Goal: Task Accomplishment & Management: Complete application form

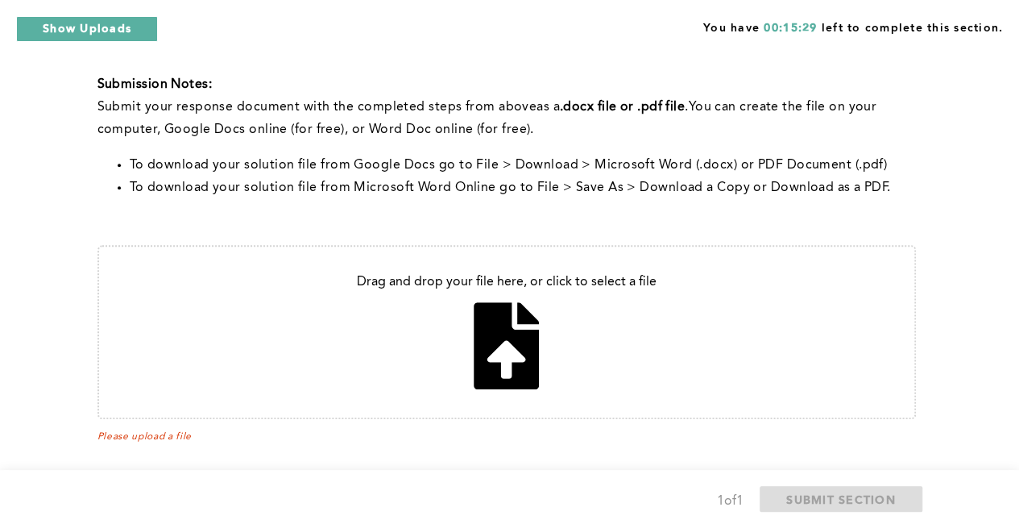
scroll to position [495, 0]
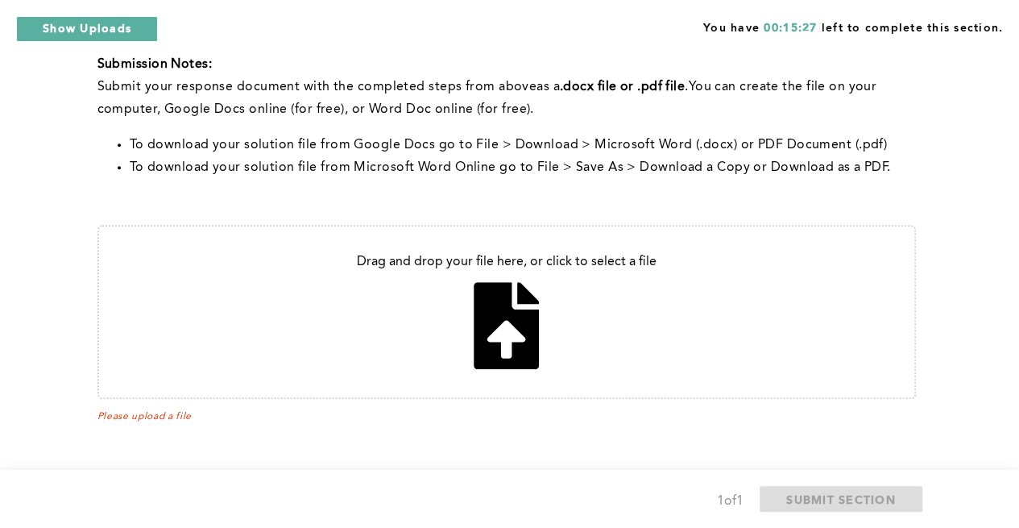
click at [491, 332] on input "file" at bounding box center [506, 311] width 815 height 171
type input "C:\fakepath\communication Assignment Attempt^N2.docx"
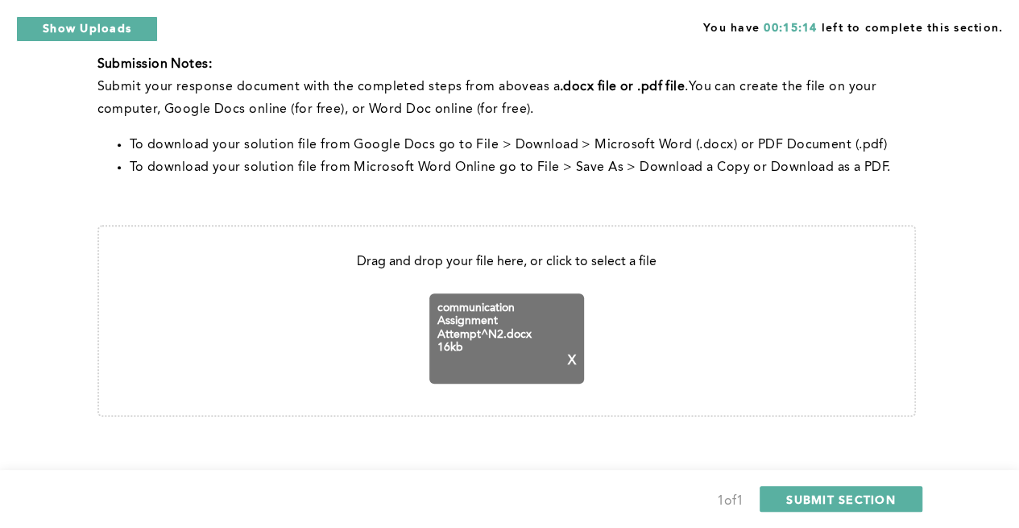
scroll to position [512, 0]
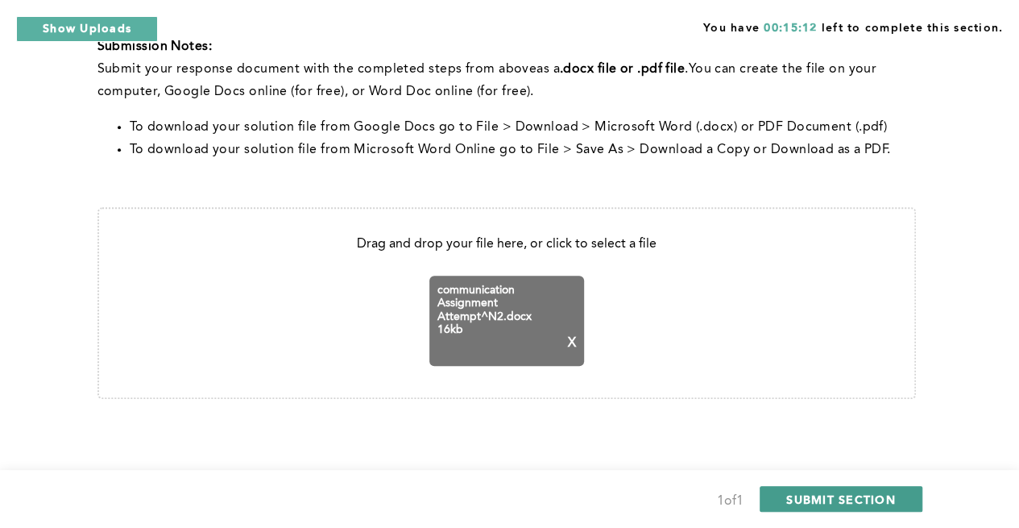
click at [867, 501] on span "SUBMIT SECTION" at bounding box center [841, 498] width 110 height 15
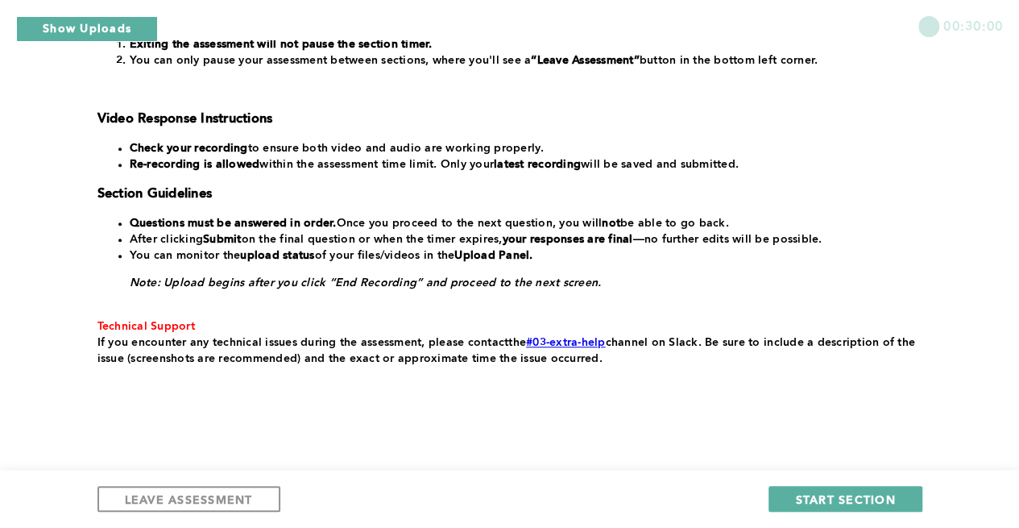
scroll to position [369, 0]
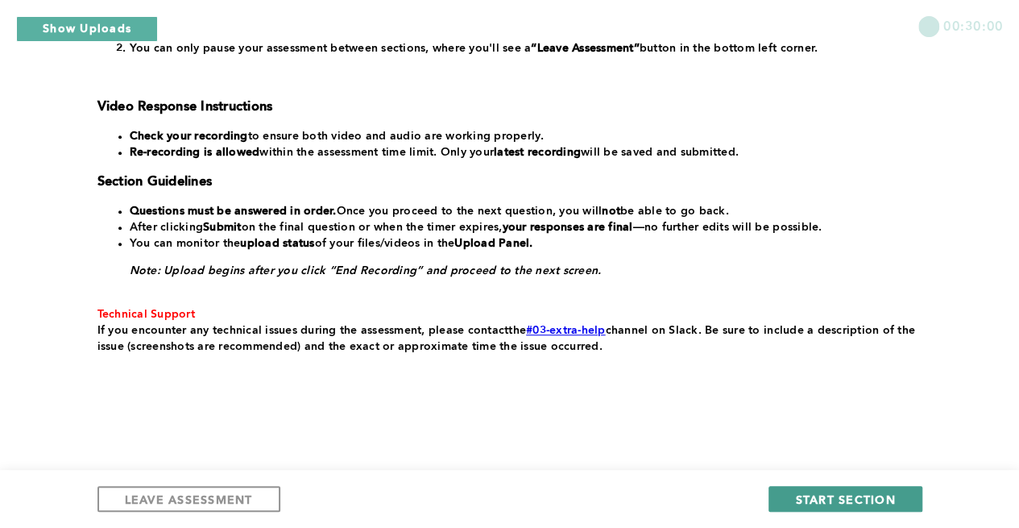
click at [894, 489] on button "START SECTION" at bounding box center [844, 499] width 153 height 26
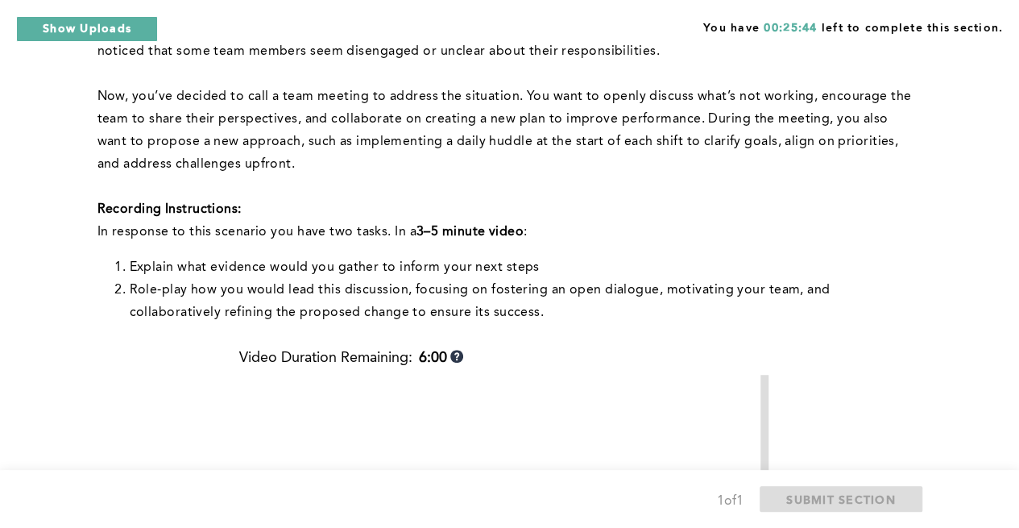
scroll to position [464, 0]
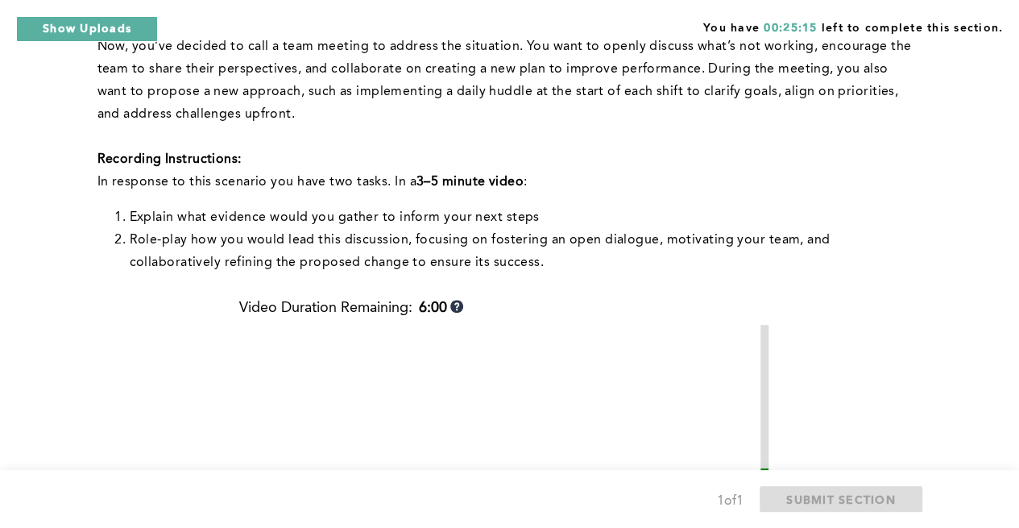
drag, startPoint x: 1017, startPoint y: 279, endPoint x: 1030, endPoint y: 263, distance: 21.1
click at [1018, 263] on html "Show Uploads Upload Status x Question number: 1 File name: 4998966.mp4 Uploaded…" at bounding box center [509, 238] width 1019 height 1405
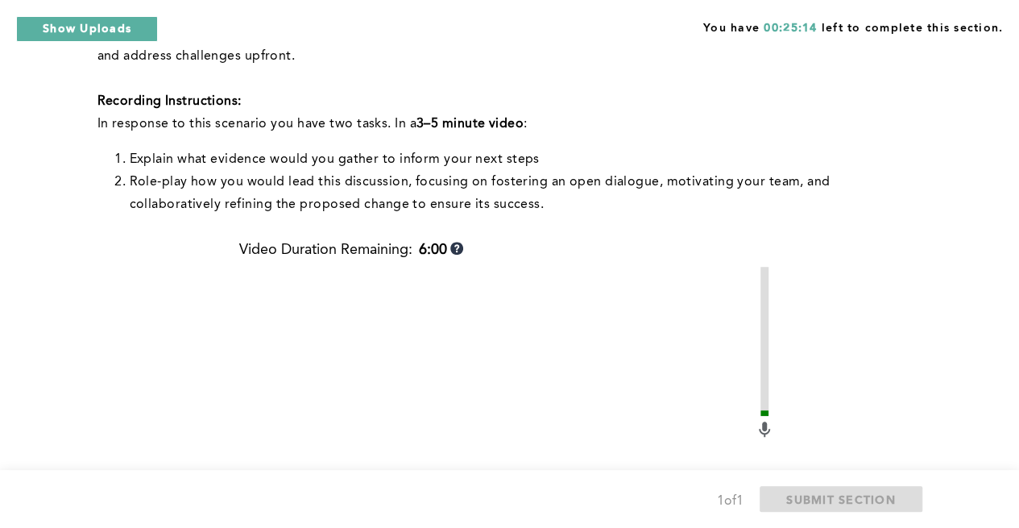
scroll to position [524, 0]
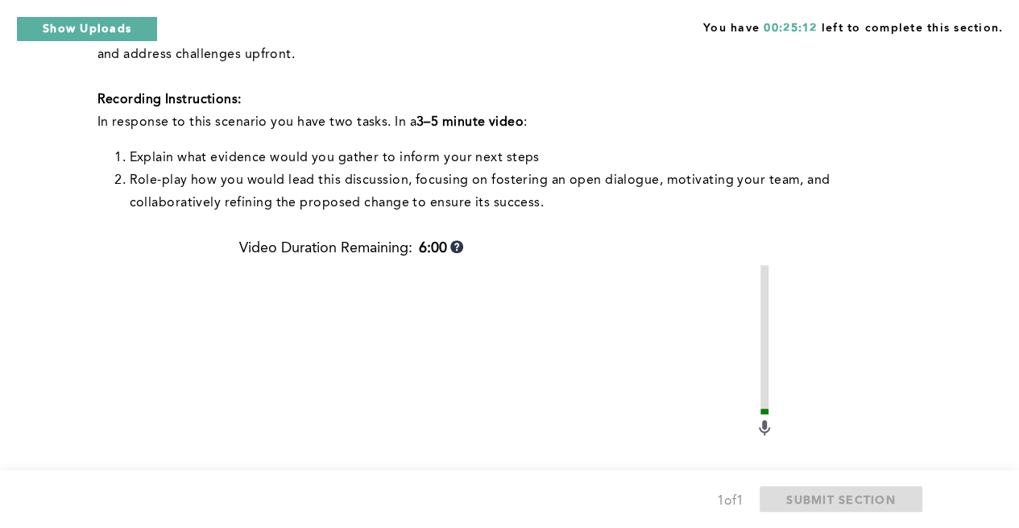
drag, startPoint x: 1017, startPoint y: 284, endPoint x: 1025, endPoint y: 240, distance: 44.9
click at [1018, 240] on html "Show Uploads Upload Status x Question number: 1 File name: 4998966.mp4 Uploaded…" at bounding box center [509, 178] width 1019 height 1405
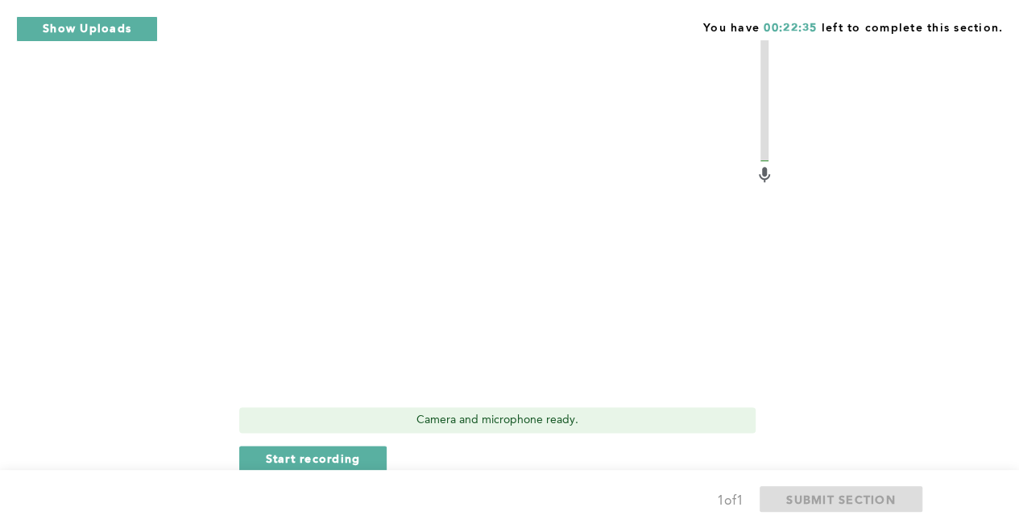
scroll to position [789, 0]
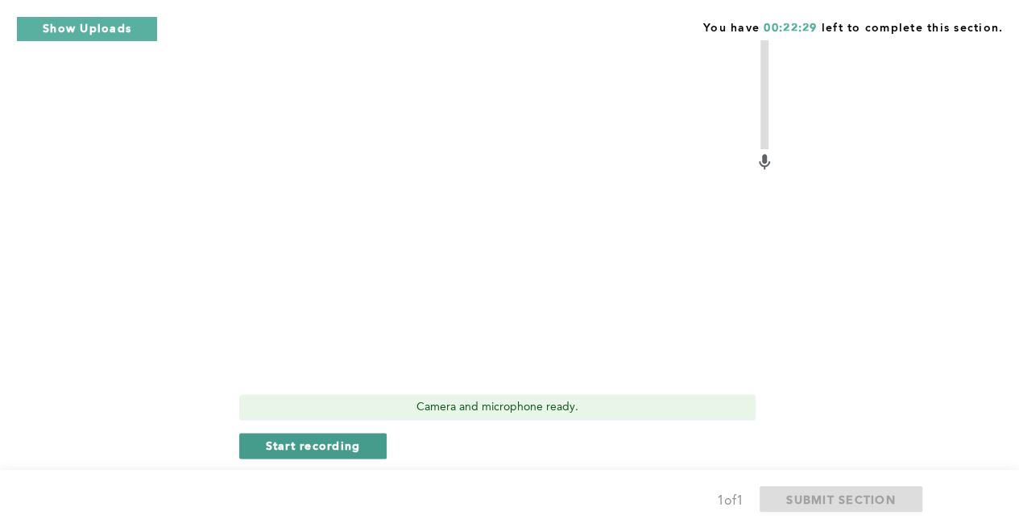
click at [309, 446] on span "Start recording" at bounding box center [313, 444] width 95 height 15
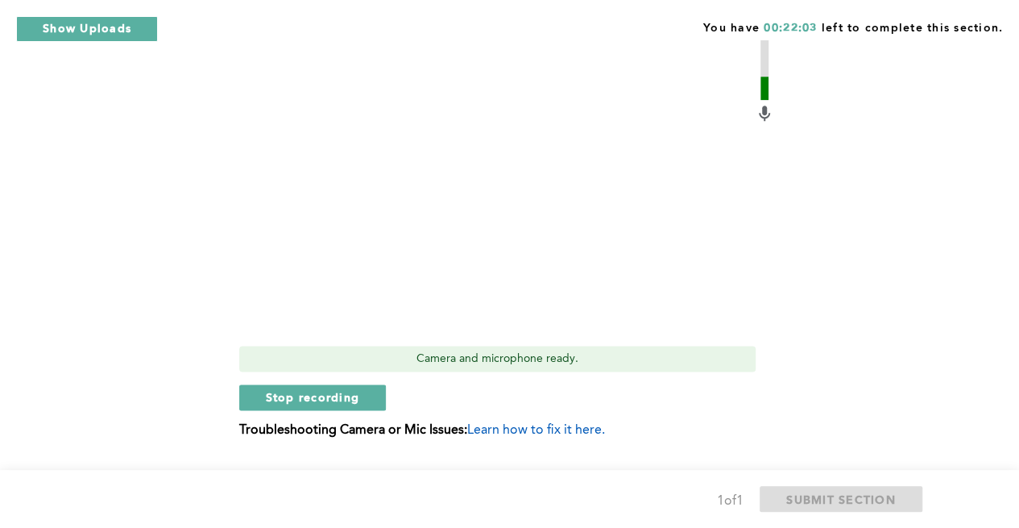
scroll to position [841, 0]
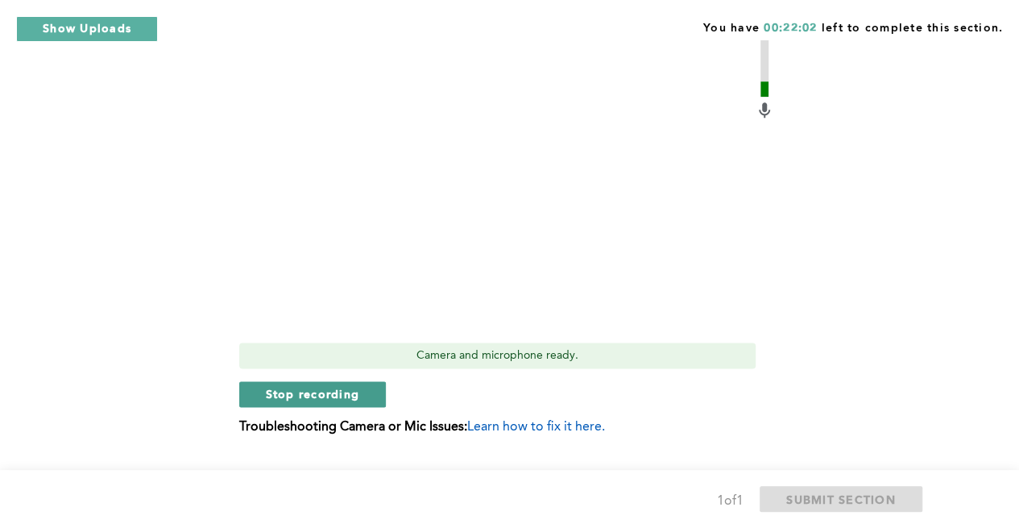
click at [293, 397] on span "Stop recording" at bounding box center [313, 393] width 94 height 15
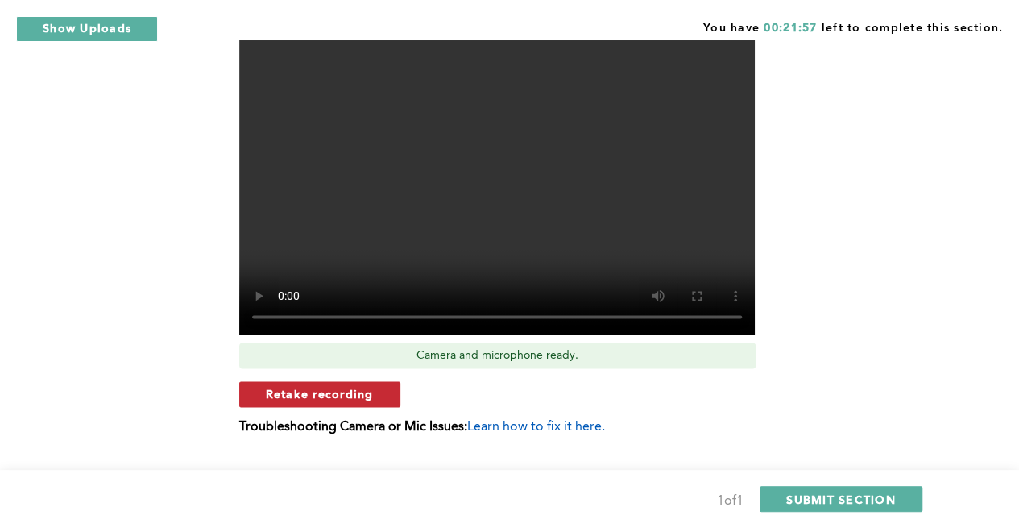
click at [356, 389] on span "Retake recording" at bounding box center [320, 393] width 108 height 15
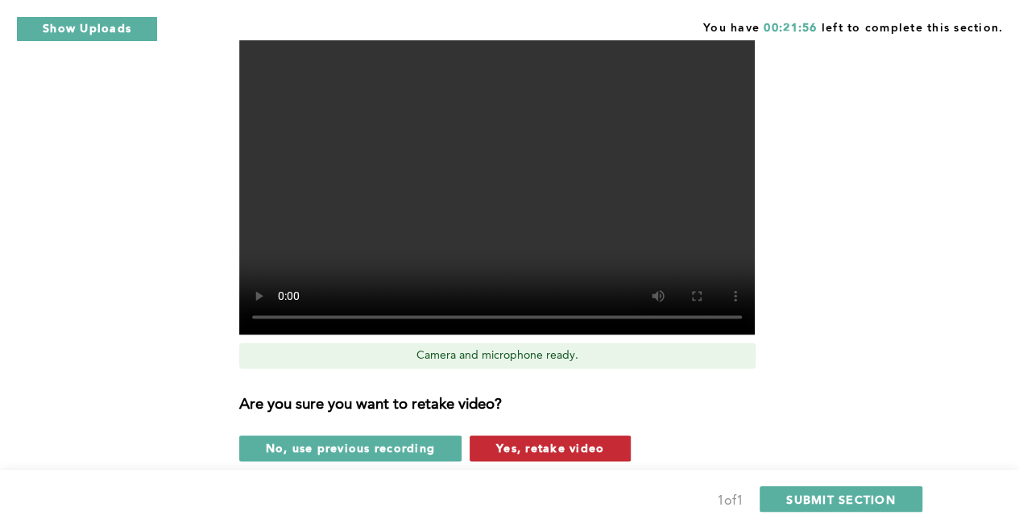
click at [512, 444] on span "Yes, retake video" at bounding box center [550, 447] width 108 height 15
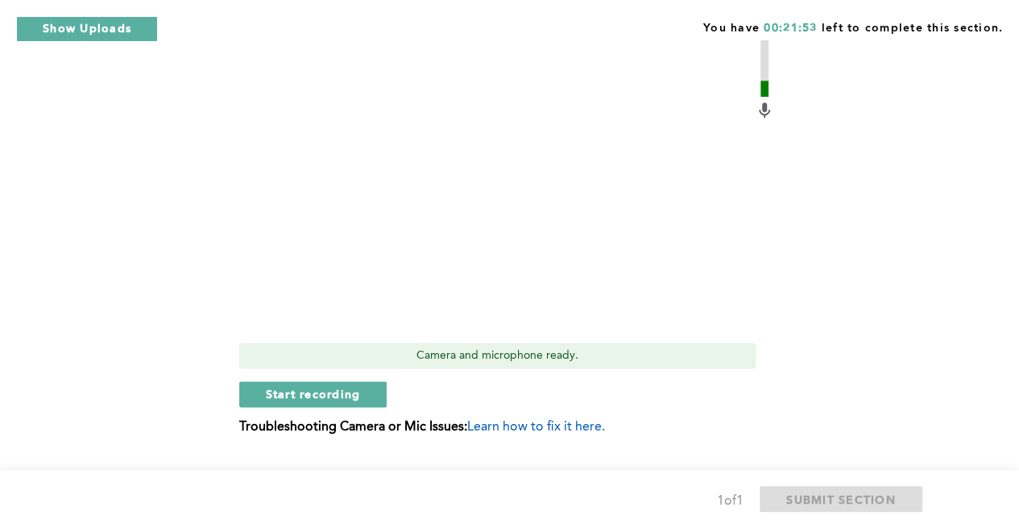
drag, startPoint x: 1015, startPoint y: 356, endPoint x: 1023, endPoint y: 339, distance: 18.7
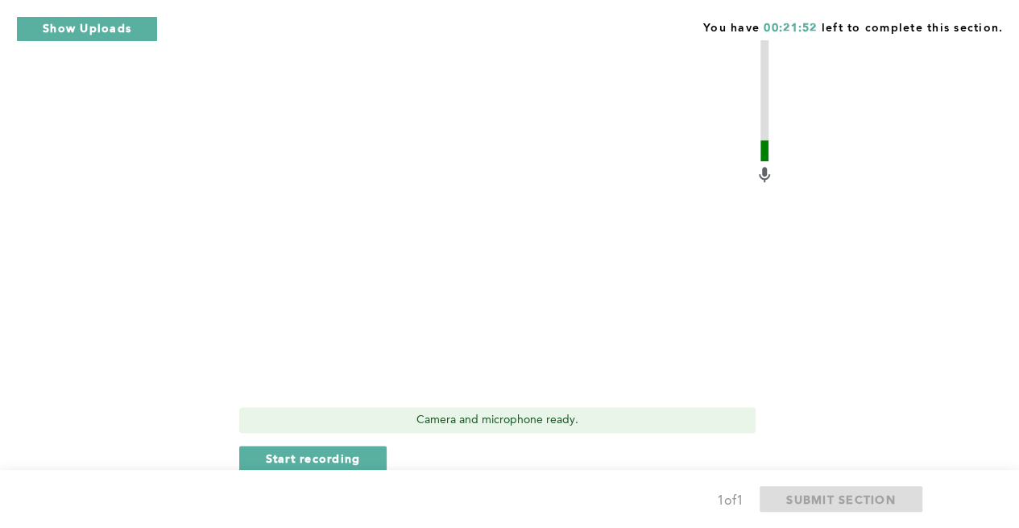
scroll to position [795, 0]
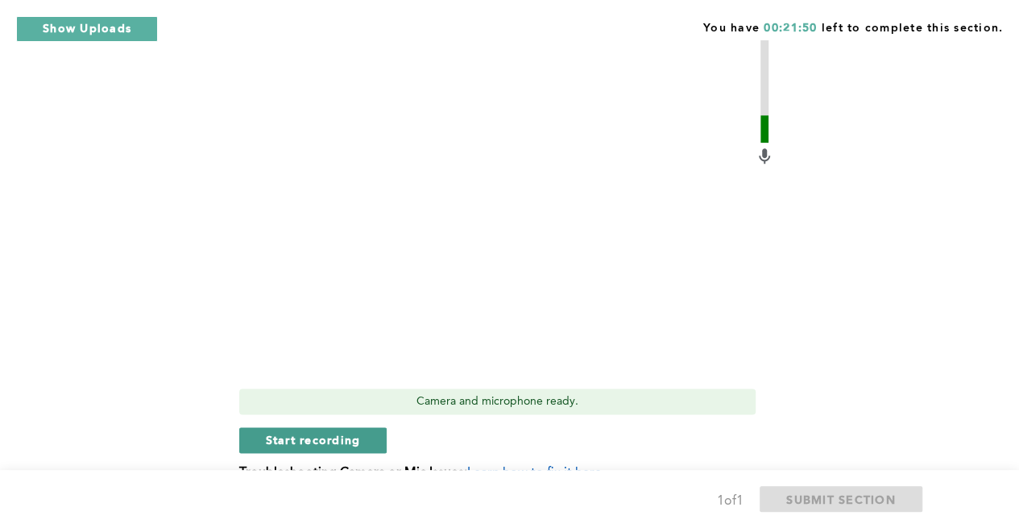
click at [308, 432] on span "Start recording" at bounding box center [313, 439] width 95 height 15
click at [333, 447] on span "Stop recording" at bounding box center [313, 439] width 94 height 15
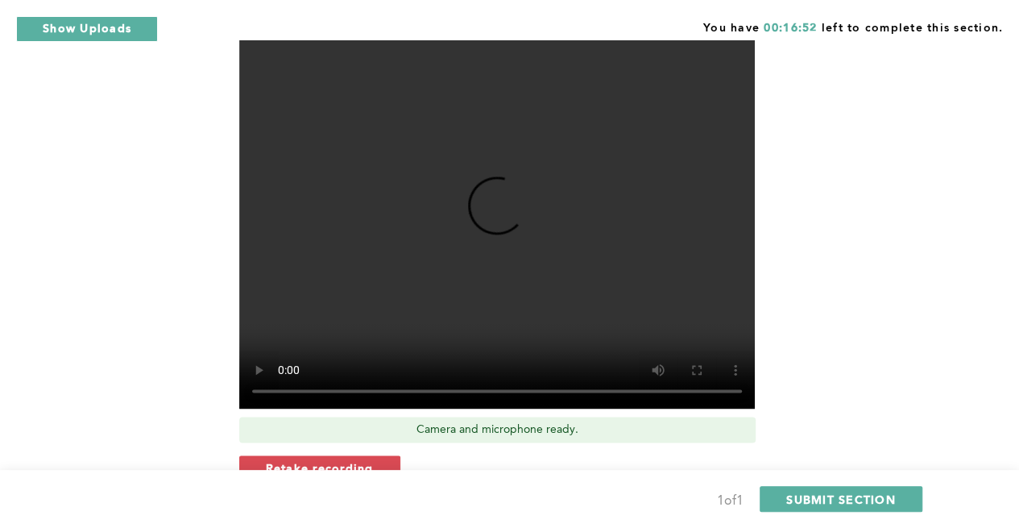
scroll to position [768, 0]
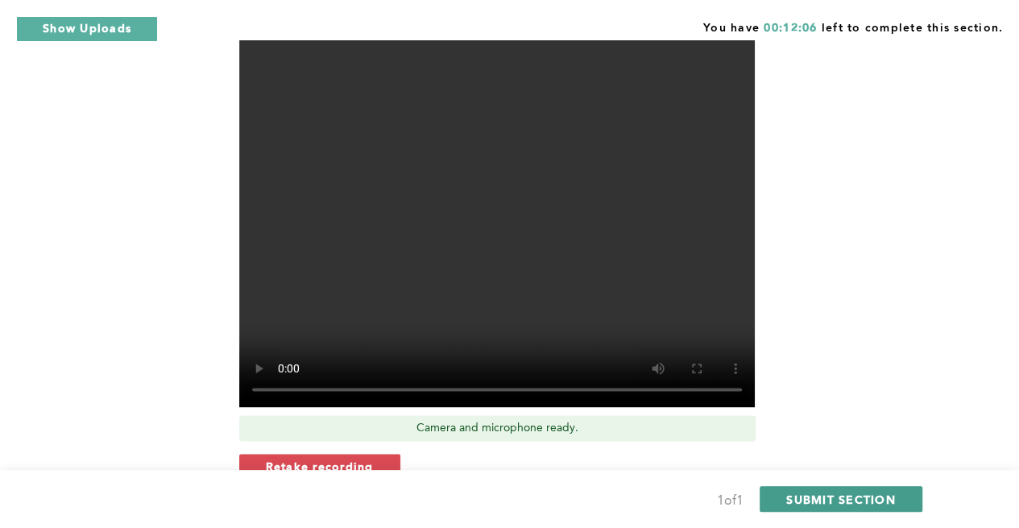
click at [872, 494] on span "SUBMIT SECTION" at bounding box center [841, 498] width 110 height 15
click at [862, 499] on span "SUBMIT SECTION" at bounding box center [841, 498] width 110 height 15
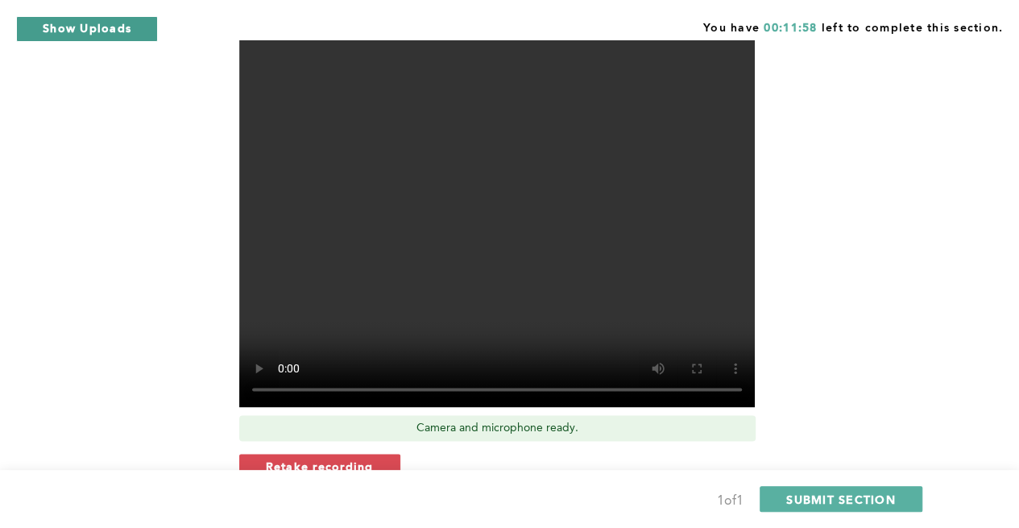
click at [110, 35] on button "Show Uploads" at bounding box center [87, 29] width 142 height 26
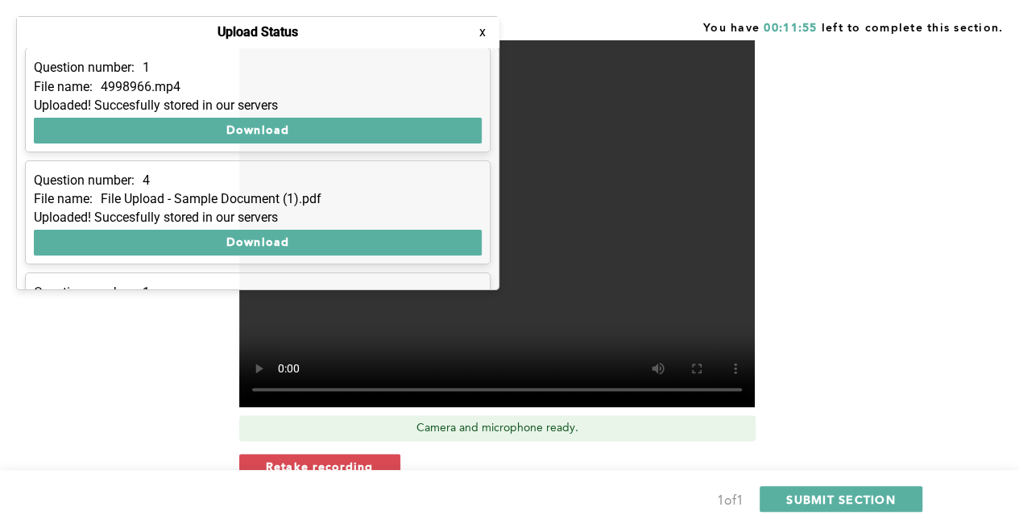
click at [474, 33] on button "x" at bounding box center [482, 32] width 16 height 16
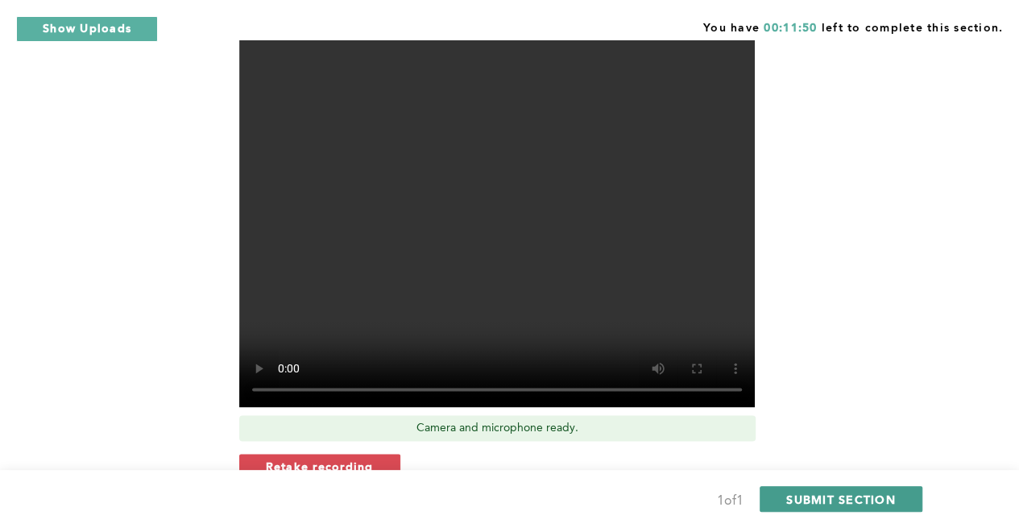
click at [831, 494] on span "SUBMIT SECTION" at bounding box center [841, 498] width 110 height 15
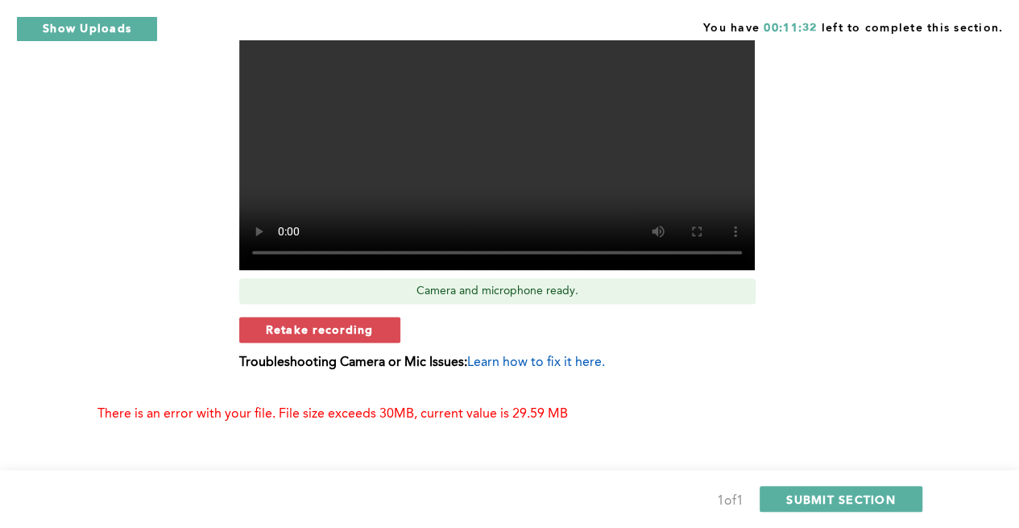
click at [543, 366] on span "Learn how to fix it here." at bounding box center [536, 362] width 138 height 13
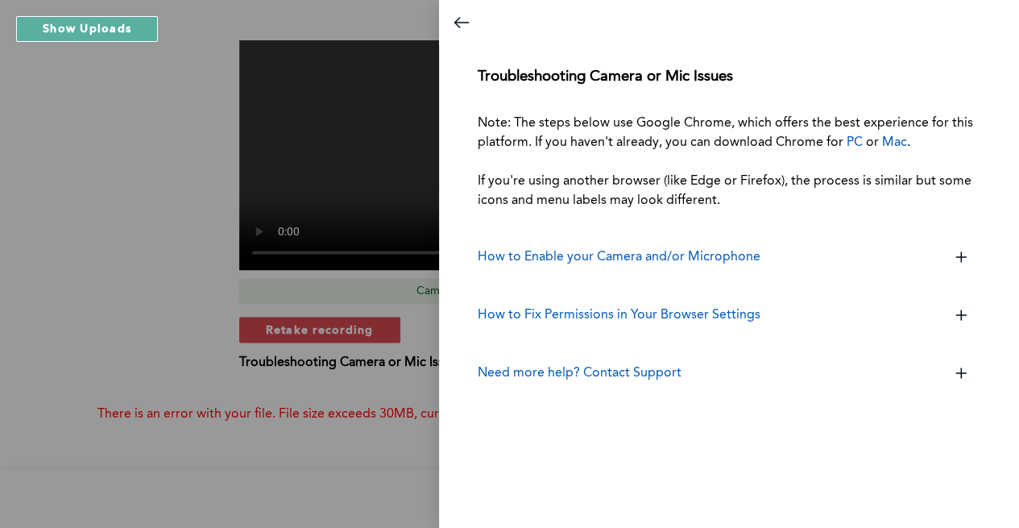
click at [278, 267] on div at bounding box center [509, 264] width 1019 height 528
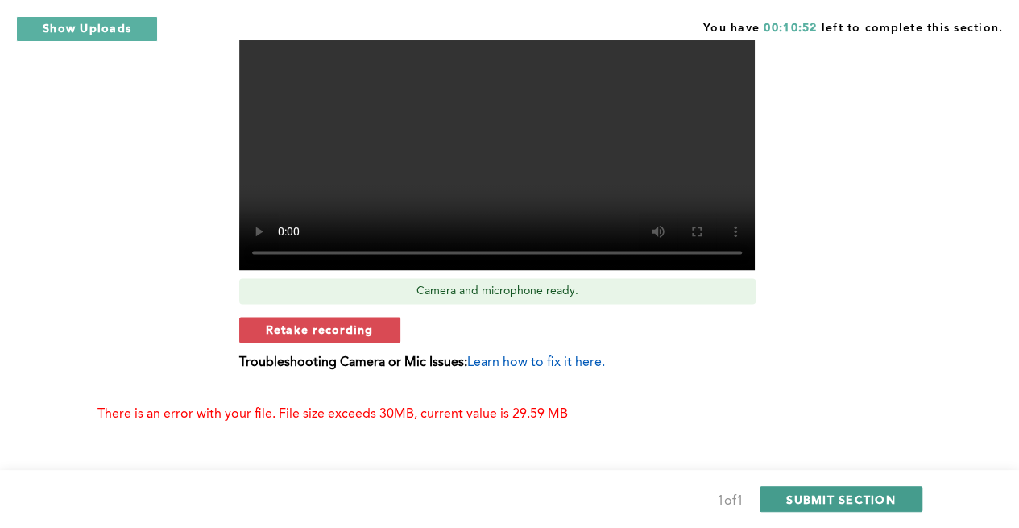
click at [850, 493] on span "SUBMIT SECTION" at bounding box center [841, 498] width 110 height 15
click at [850, 492] on span "SUBMIT SECTION" at bounding box center [841, 498] width 110 height 15
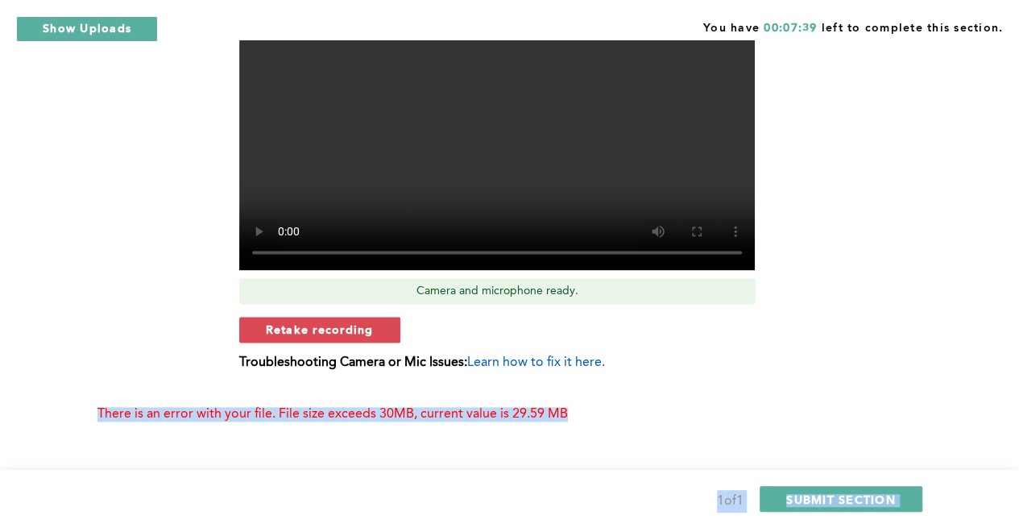
drag, startPoint x: 1013, startPoint y: 429, endPoint x: 904, endPoint y: 363, distance: 127.9
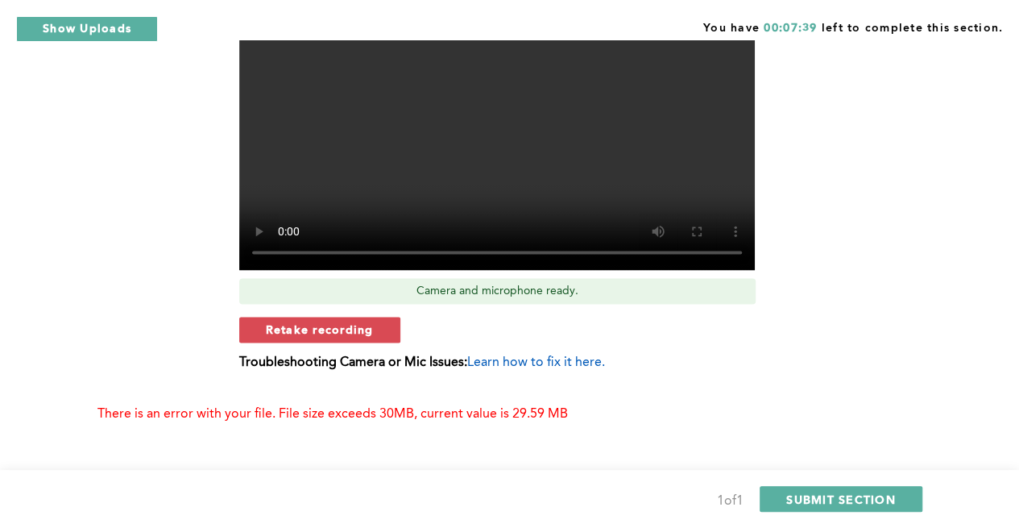
click at [546, 368] on span "Learn how to fix it here." at bounding box center [536, 362] width 138 height 13
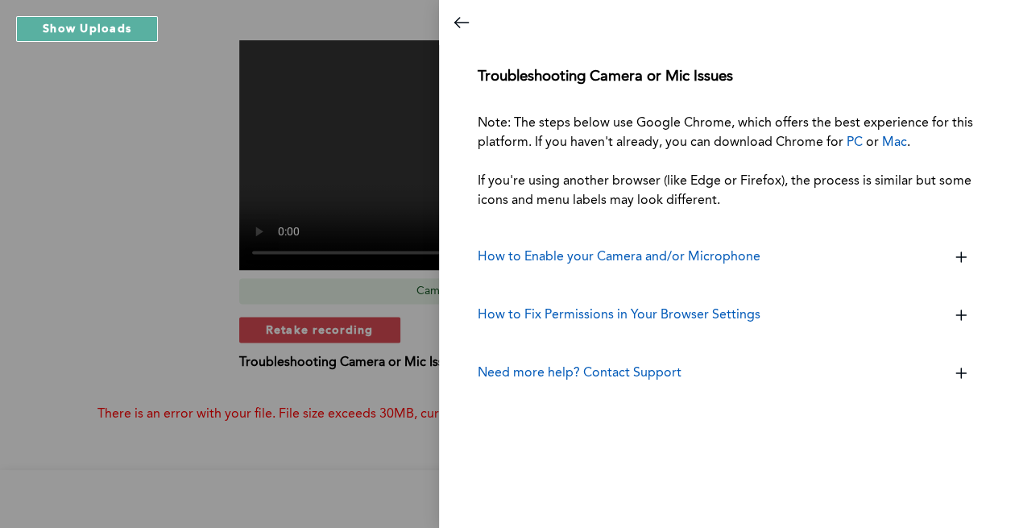
click at [183, 260] on div at bounding box center [509, 264] width 1019 height 528
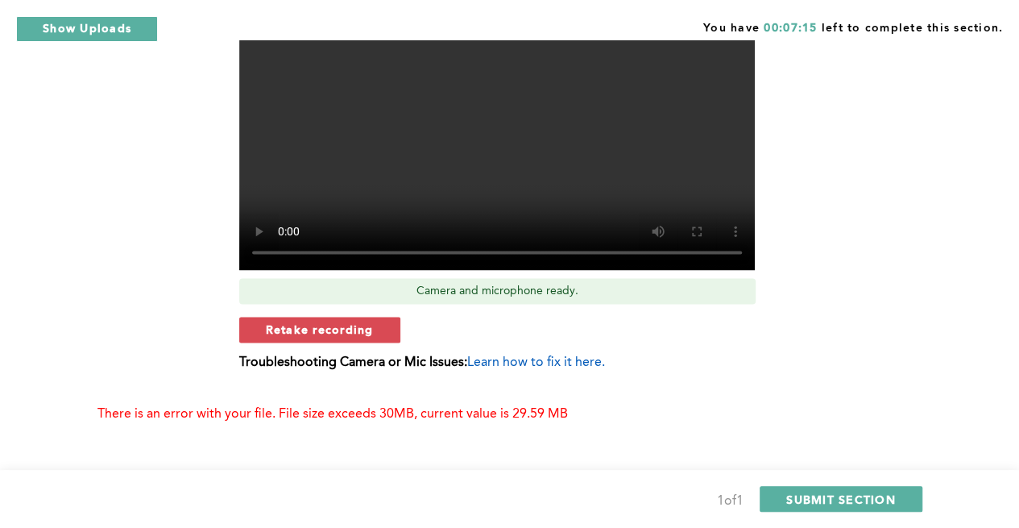
click at [535, 371] on div "Video Duration Remaining: 1:16 Camera and microphone ready. Retake recording Tr…" at bounding box center [506, 120] width 535 height 524
click at [538, 366] on span "Learn how to fix it here." at bounding box center [536, 362] width 138 height 13
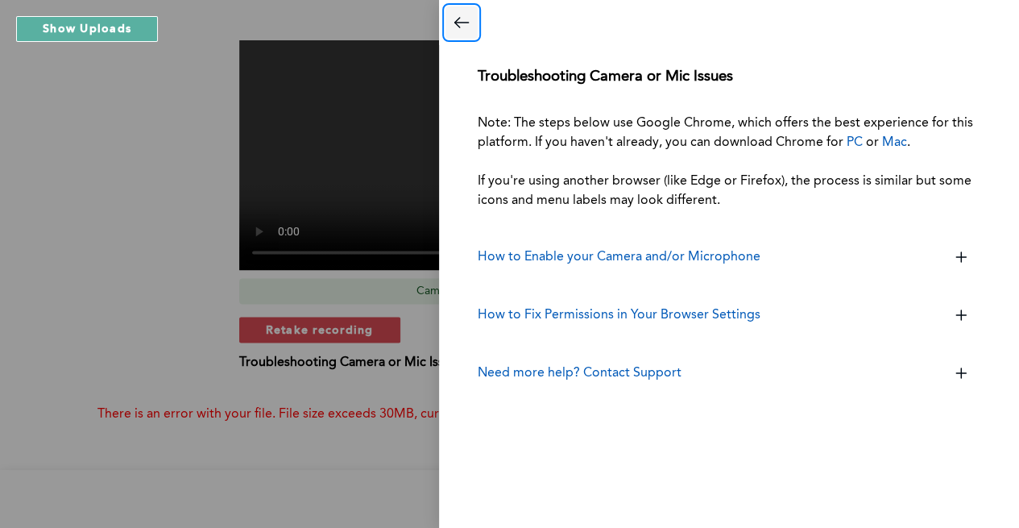
click at [466, 25] on icon "Close dialog" at bounding box center [461, 22] width 19 height 19
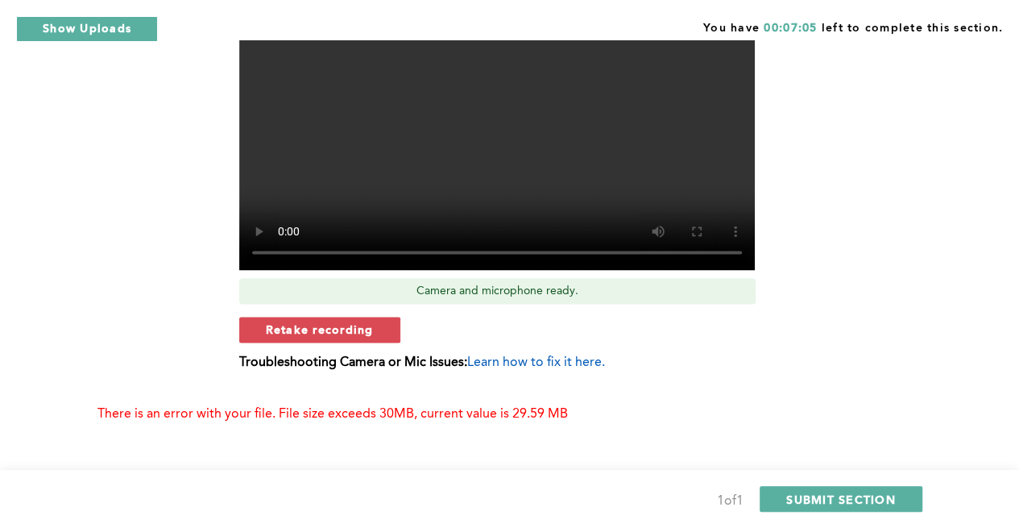
click at [745, 271] on div "Video Duration Remaining: 1:16 Camera and microphone ready. Retake recording Tr…" at bounding box center [506, 120] width 535 height 524
click at [321, 325] on span "Retake recording" at bounding box center [320, 328] width 108 height 15
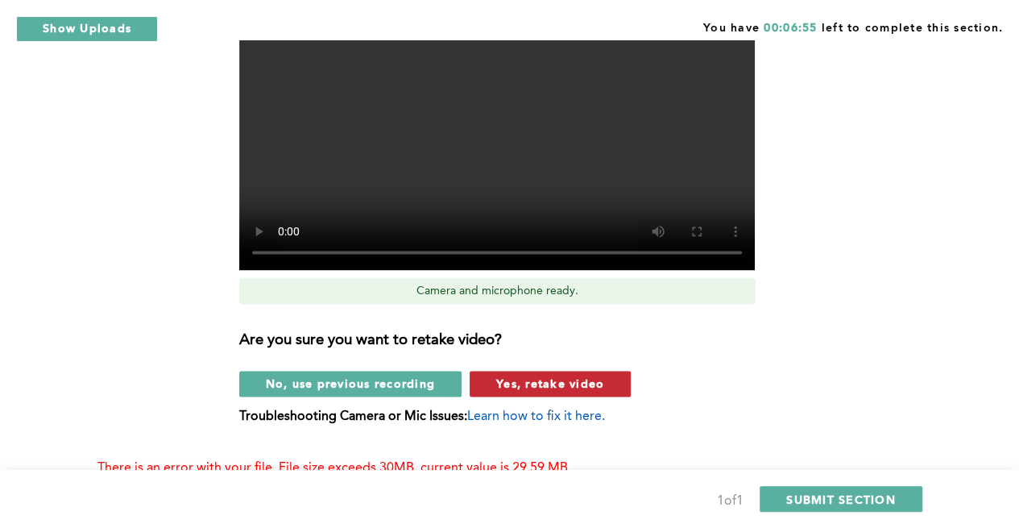
click at [538, 379] on span "Yes, retake video" at bounding box center [550, 382] width 108 height 15
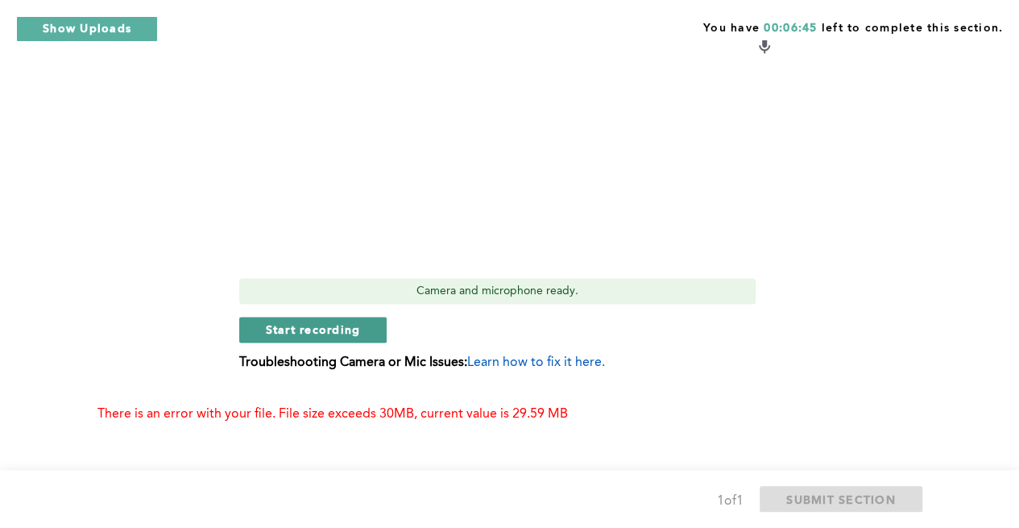
click at [325, 331] on span "Start recording" at bounding box center [313, 328] width 95 height 15
click at [325, 331] on span "Stop recording" at bounding box center [313, 328] width 94 height 15
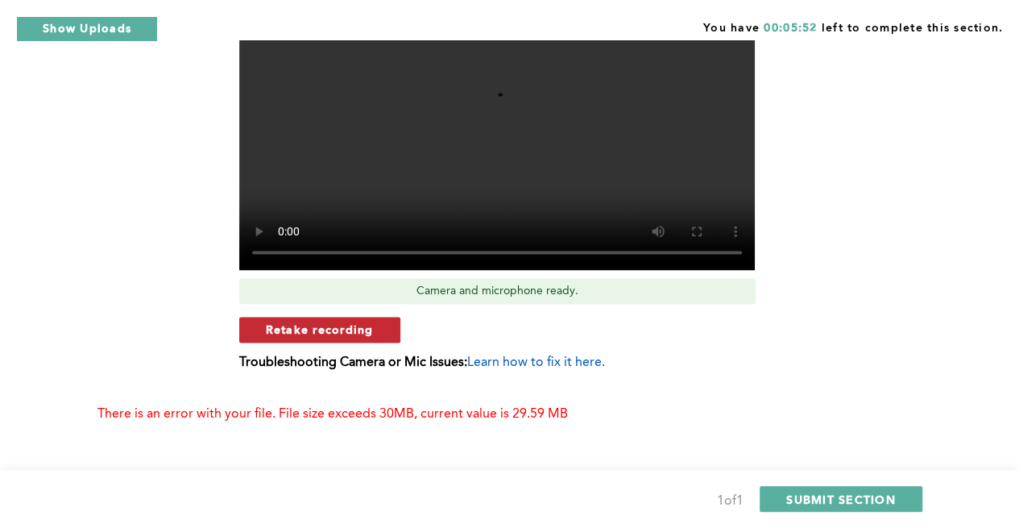
click at [354, 325] on span "Retake recording" at bounding box center [320, 328] width 108 height 15
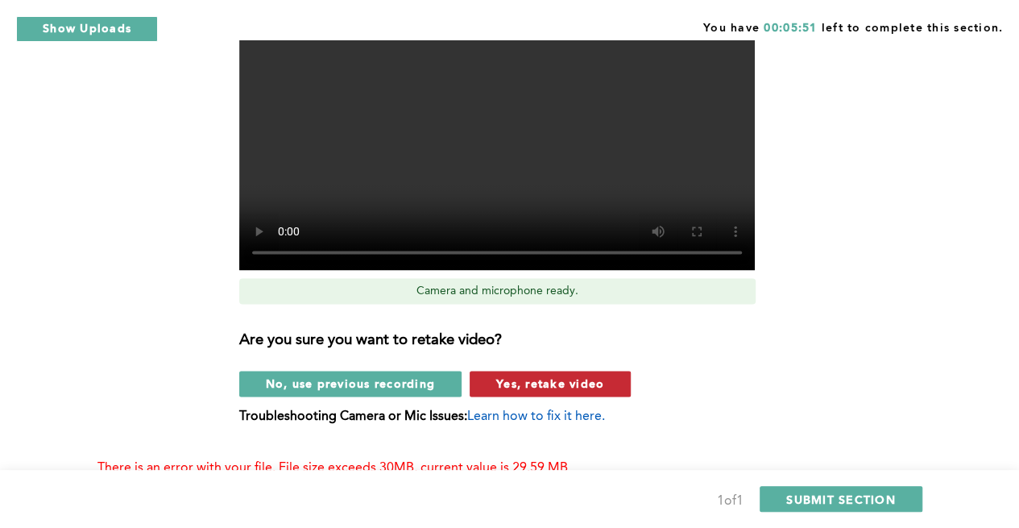
click at [546, 389] on span "Yes, retake video" at bounding box center [550, 382] width 108 height 15
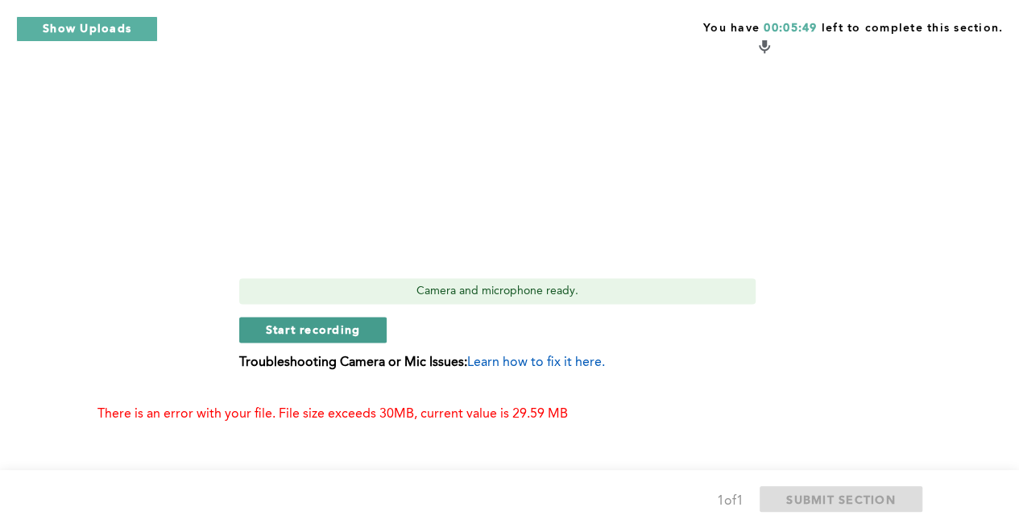
click at [301, 332] on span "Start recording" at bounding box center [313, 328] width 95 height 15
click at [327, 329] on span "Stop recording" at bounding box center [313, 328] width 94 height 15
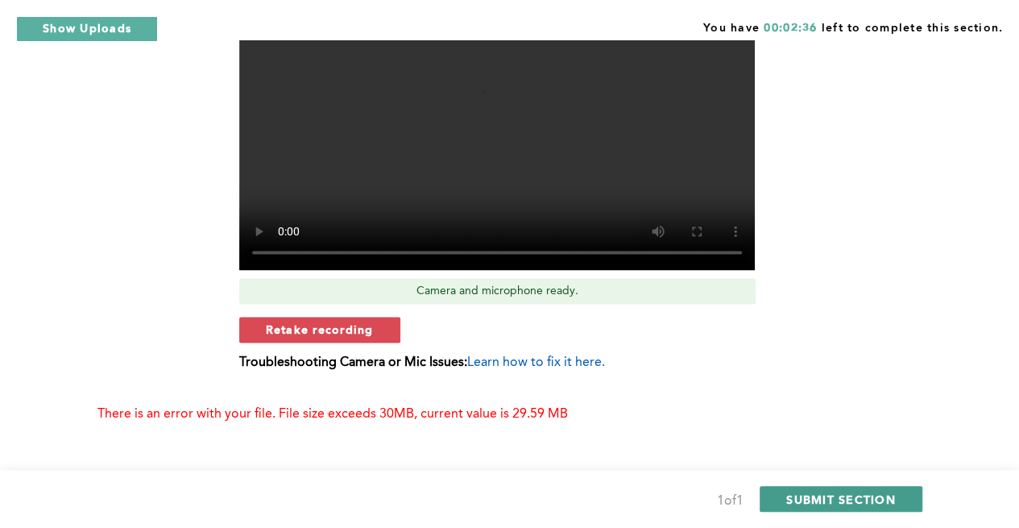
click at [854, 493] on span "SUBMIT SECTION" at bounding box center [841, 498] width 110 height 15
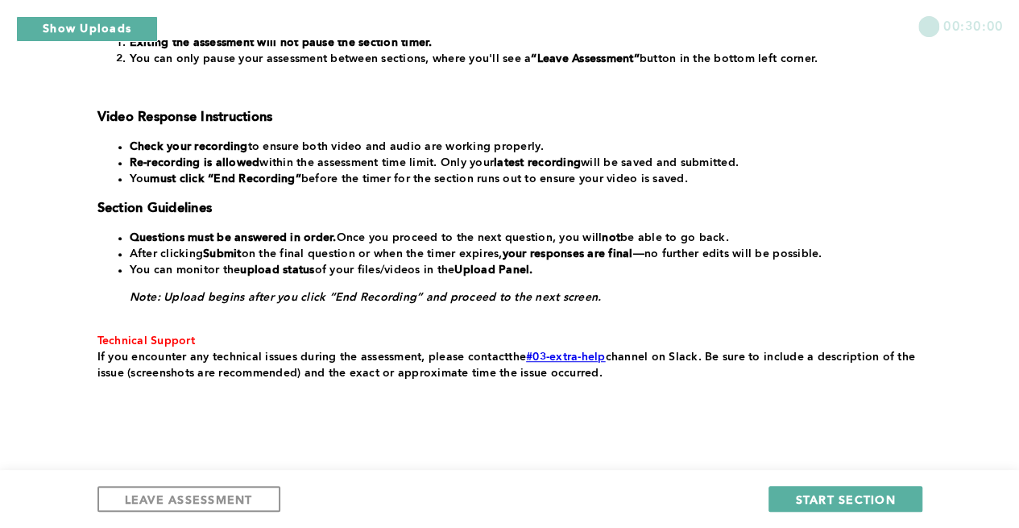
scroll to position [371, 0]
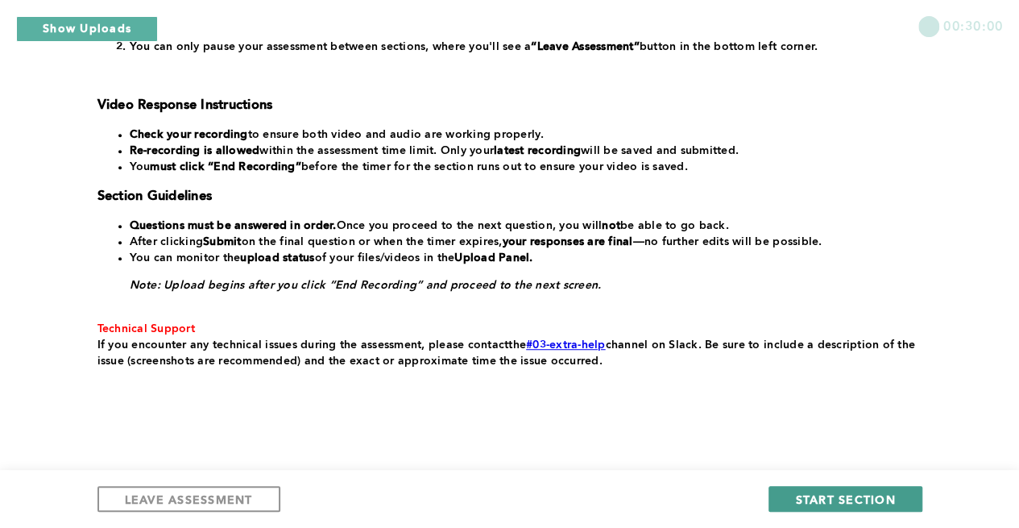
click at [844, 494] on span "START SECTION" at bounding box center [845, 498] width 100 height 15
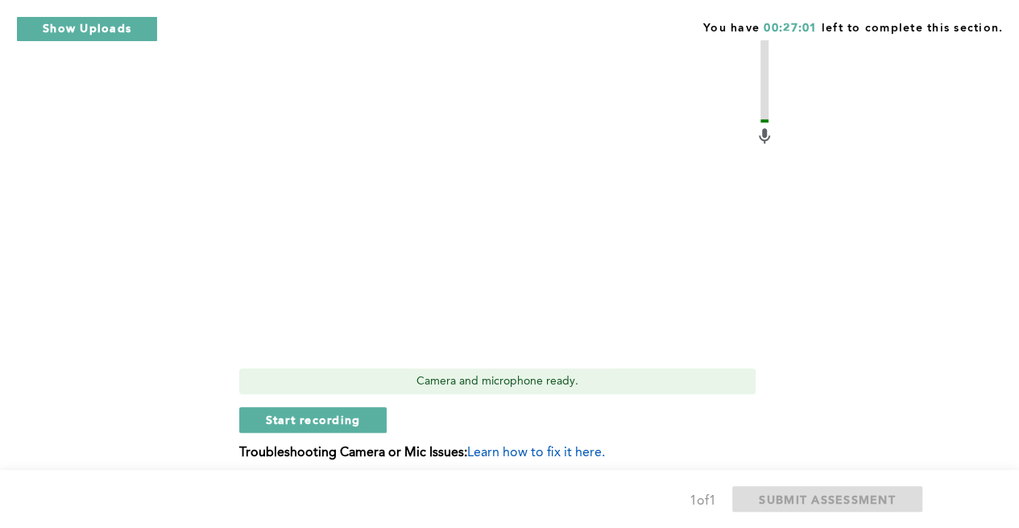
scroll to position [521, 0]
click at [337, 412] on span "Start recording" at bounding box center [313, 419] width 95 height 15
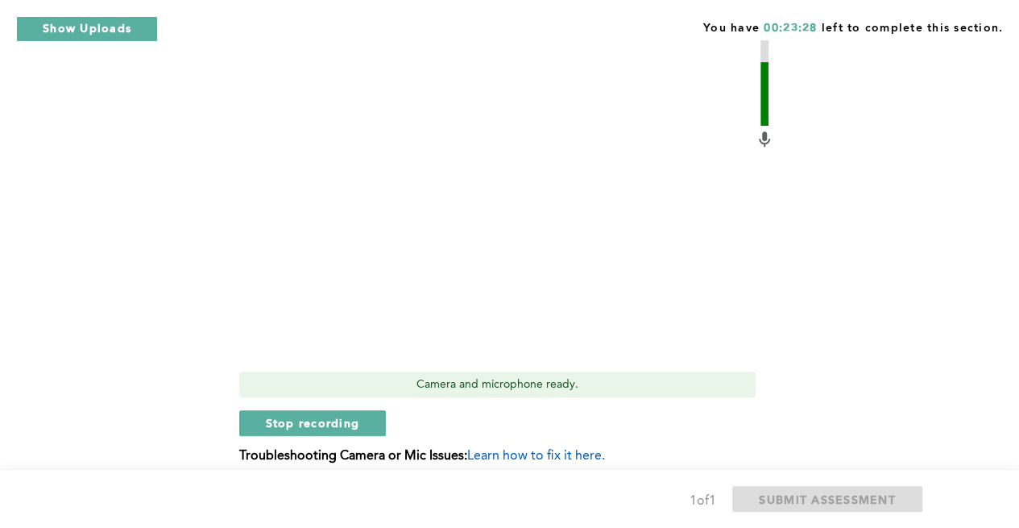
scroll to position [561, 0]
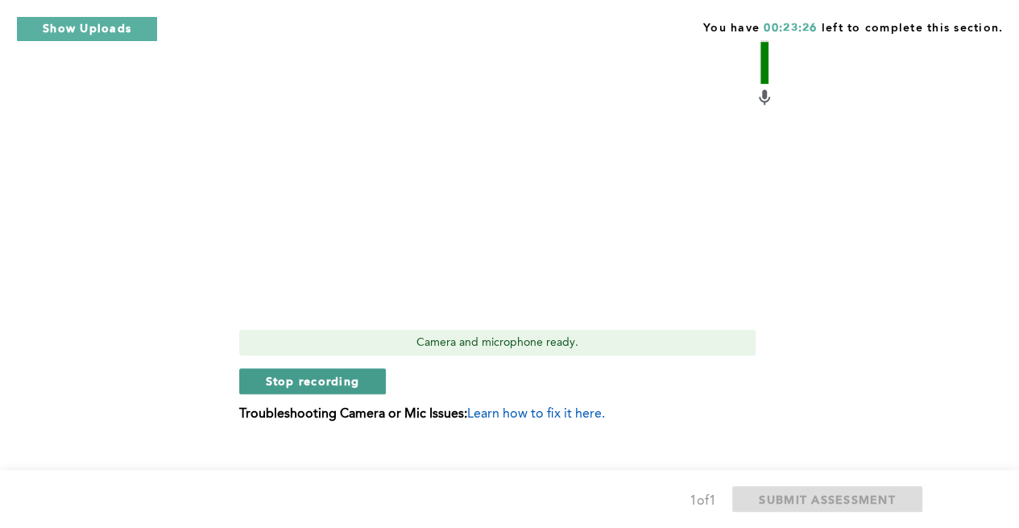
click at [333, 368] on button "Stop recording" at bounding box center [312, 381] width 147 height 26
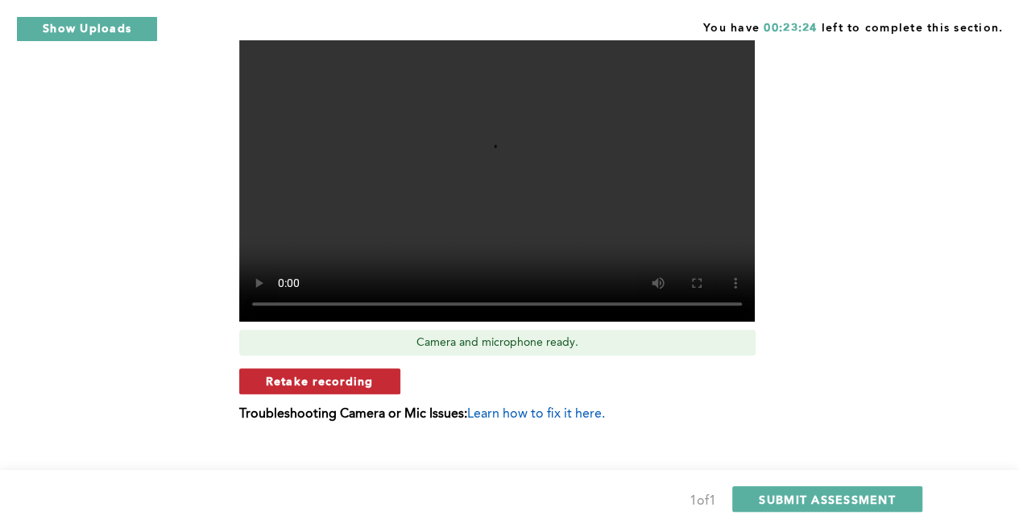
click at [325, 373] on span "Retake recording" at bounding box center [320, 380] width 108 height 15
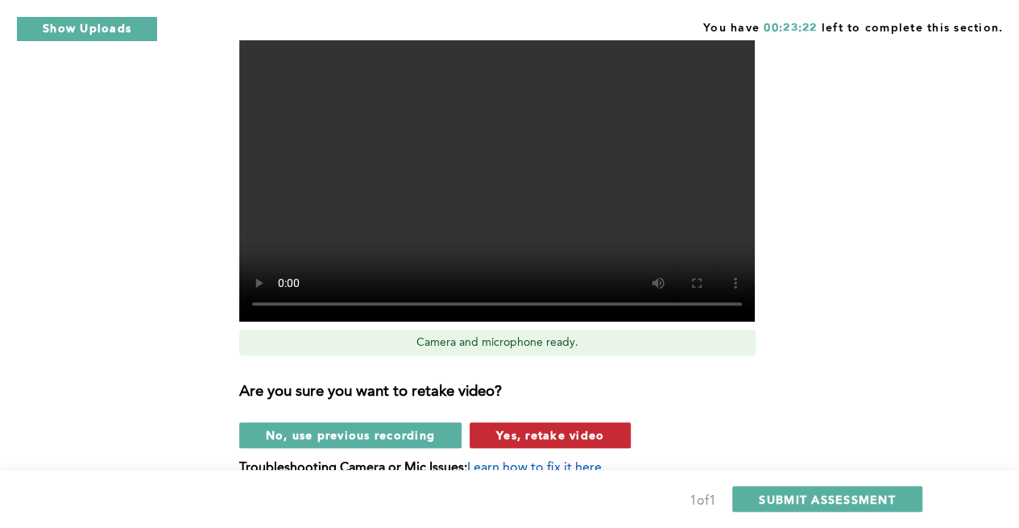
click at [557, 427] on span "Yes, retake video" at bounding box center [550, 434] width 108 height 15
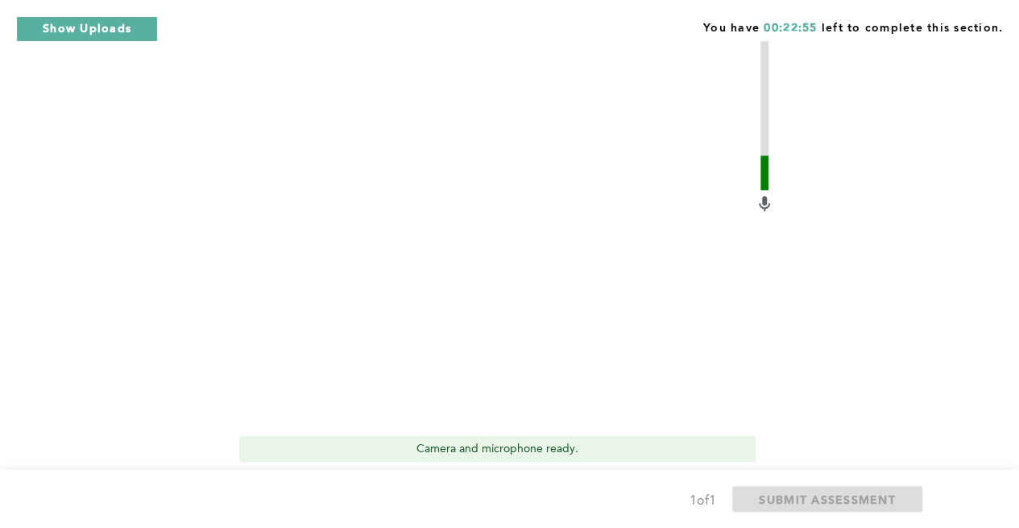
scroll to position [457, 0]
click at [287, 477] on span "Start recording" at bounding box center [313, 484] width 95 height 15
click at [288, 477] on span "Stop recording" at bounding box center [313, 484] width 94 height 15
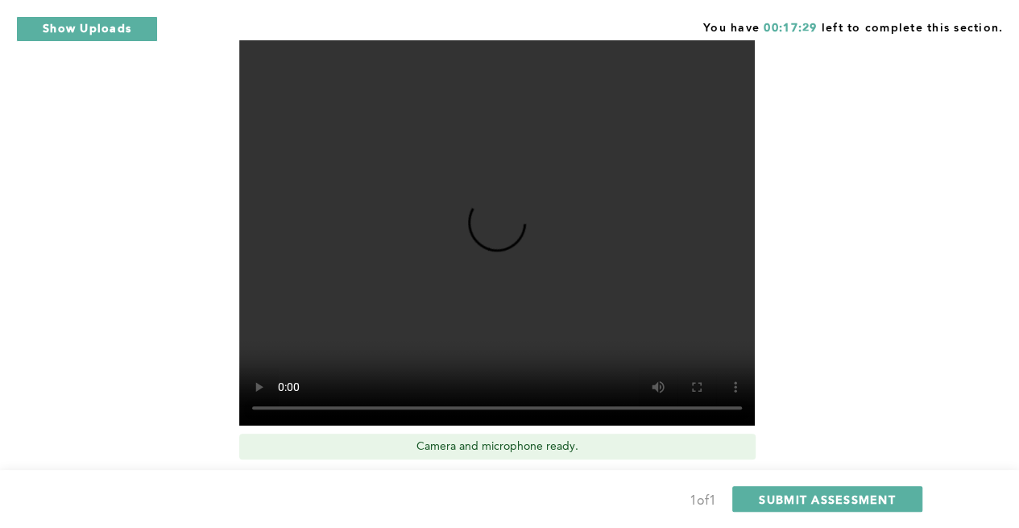
scroll to position [538, 0]
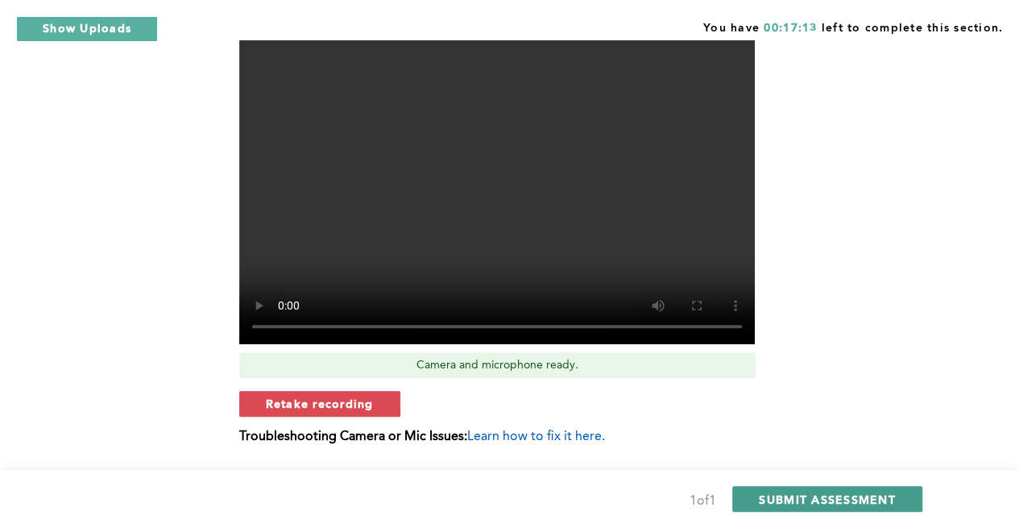
click at [851, 491] on span "SUBMIT ASSESSMENT" at bounding box center [827, 498] width 136 height 15
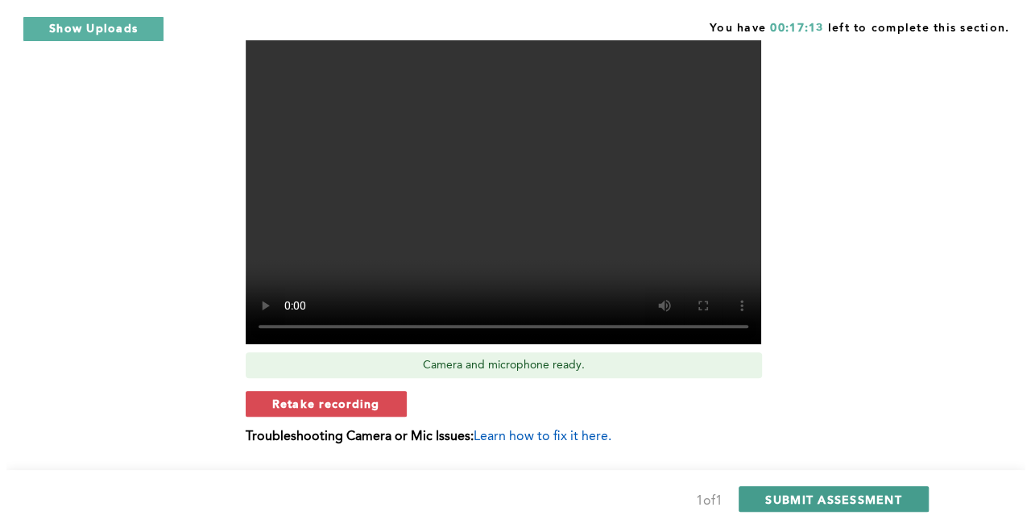
scroll to position [0, 0]
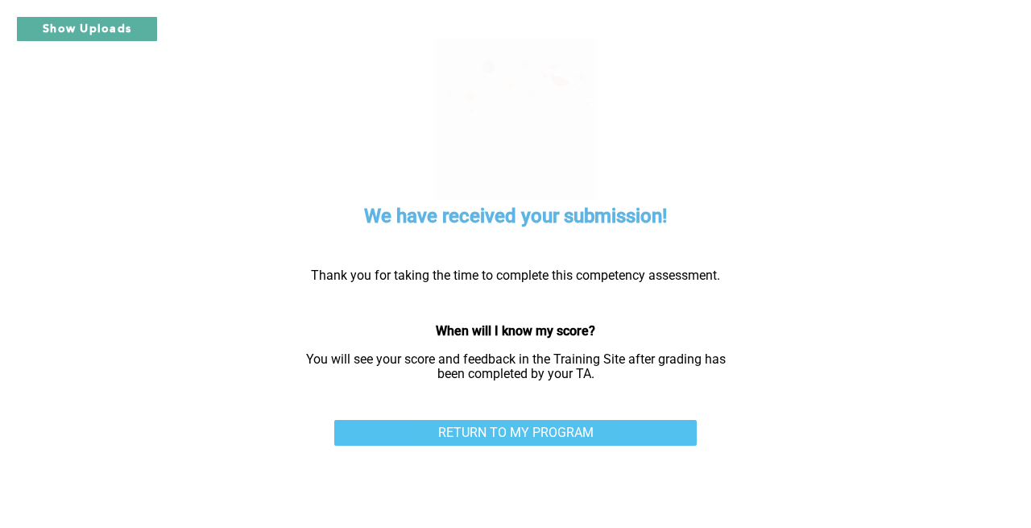
click at [635, 441] on link "RETURN TO MY PROGRAM" at bounding box center [515, 433] width 362 height 26
